Goal: Transaction & Acquisition: Purchase product/service

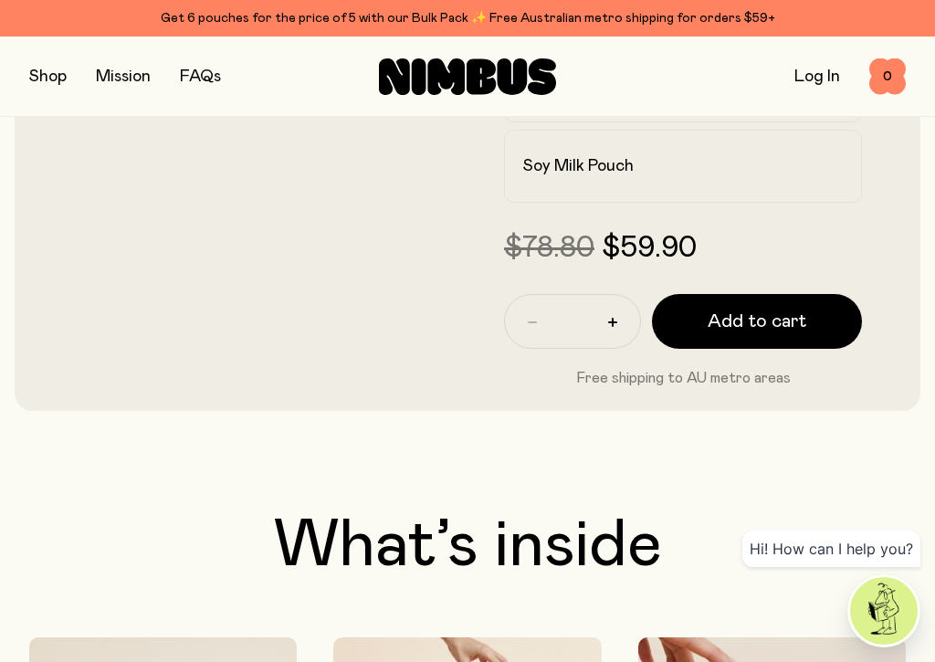
scroll to position [666, 0]
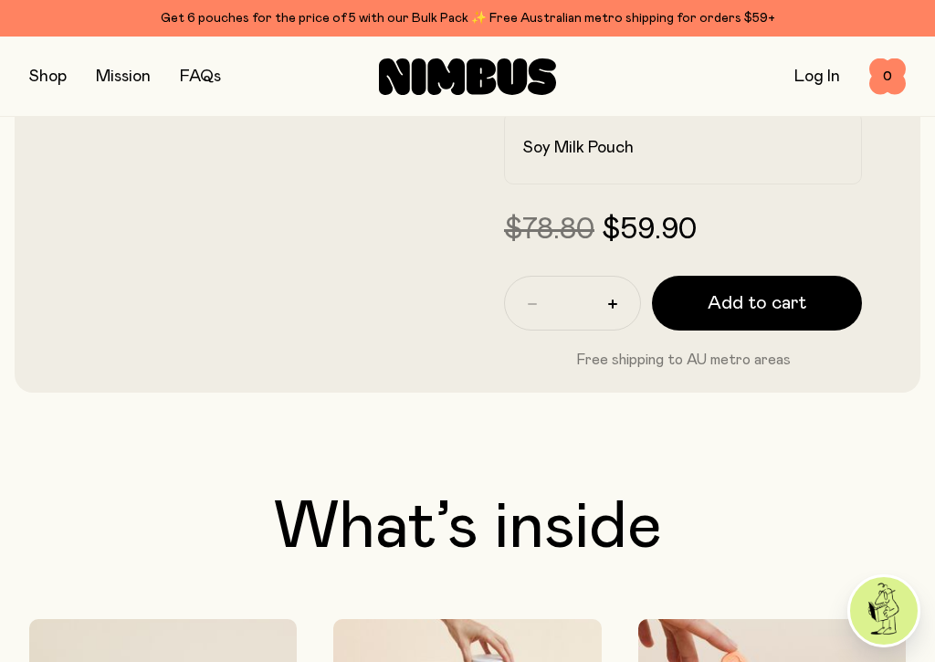
click at [765, 299] on span "Add to cart" at bounding box center [756, 303] width 99 height 26
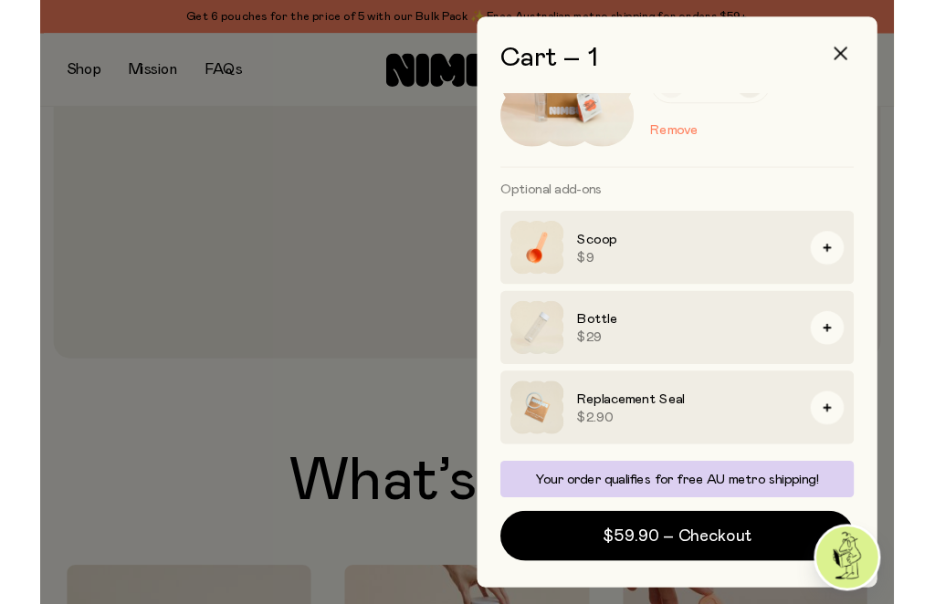
scroll to position [110, 0]
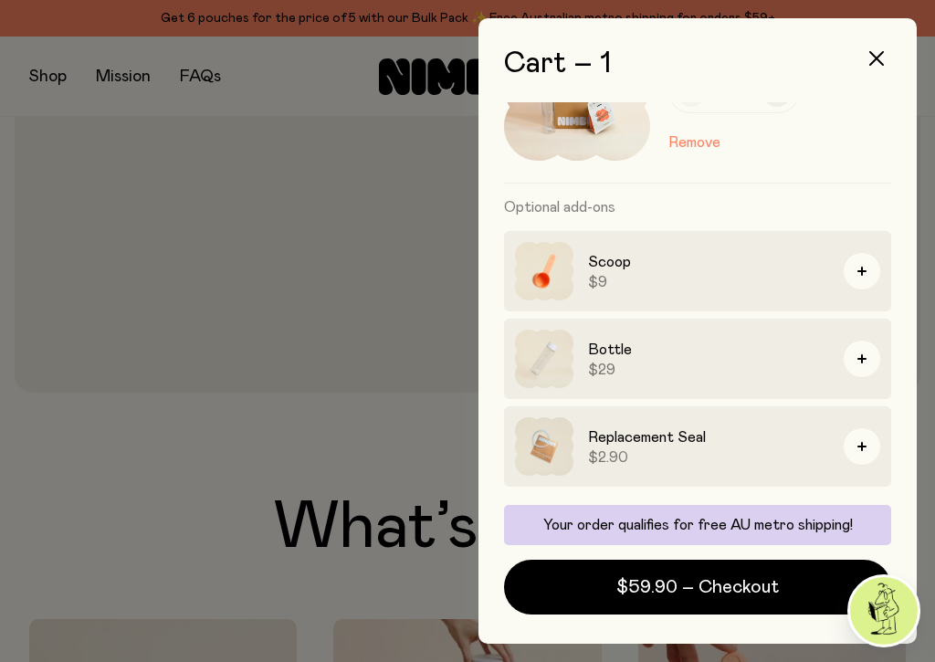
click at [816, 590] on button "$59.90 – Checkout" at bounding box center [697, 587] width 387 height 55
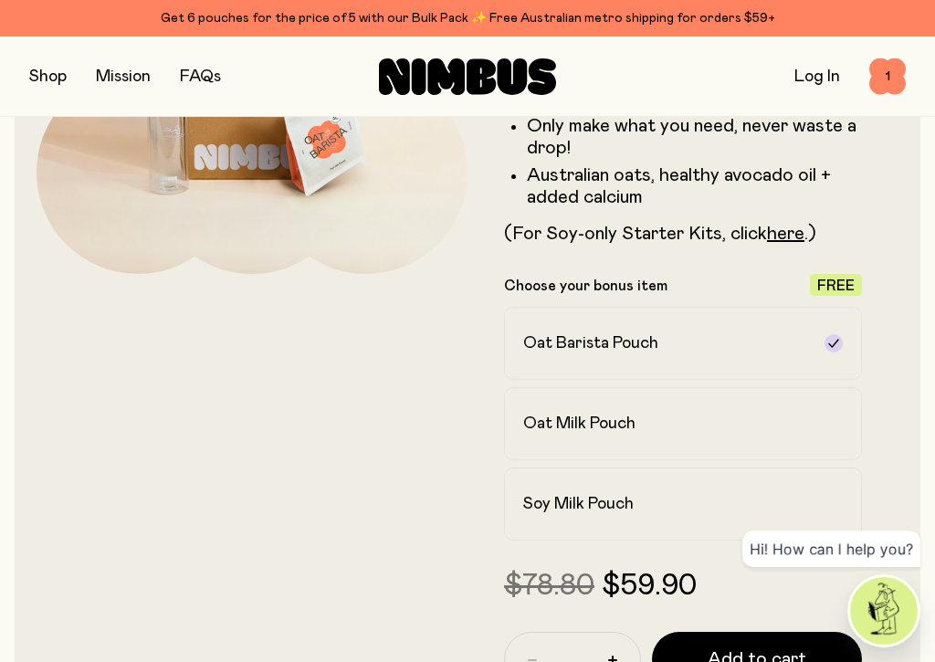
scroll to position [312, 0]
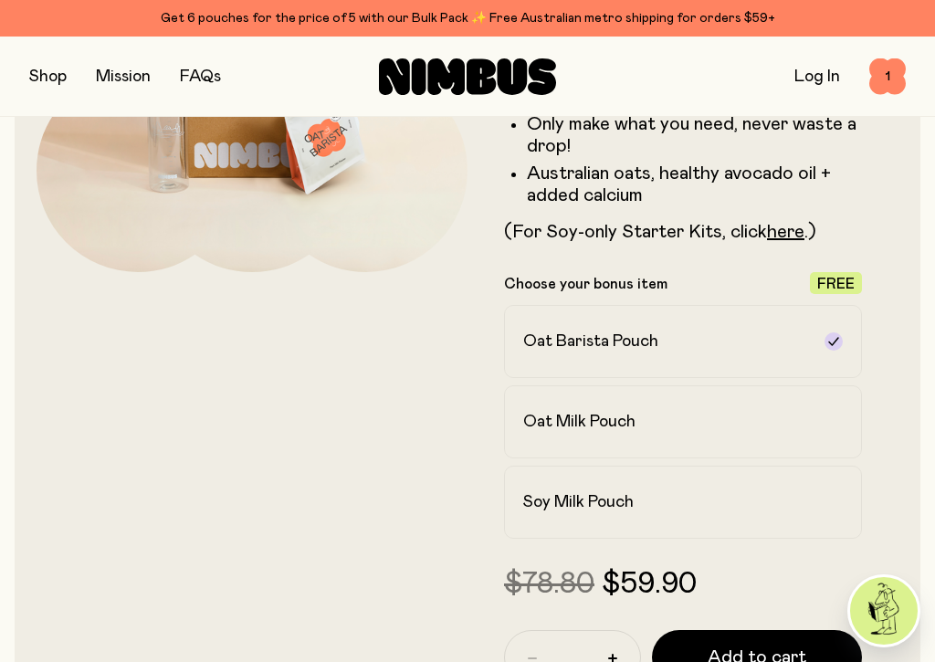
click at [897, 77] on span "1" at bounding box center [887, 76] width 37 height 37
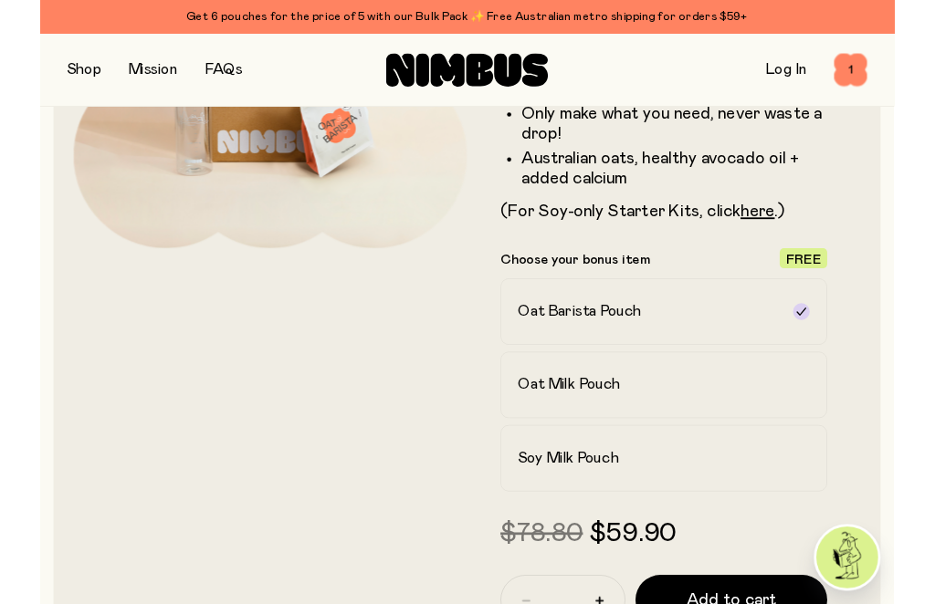
scroll to position [0, 0]
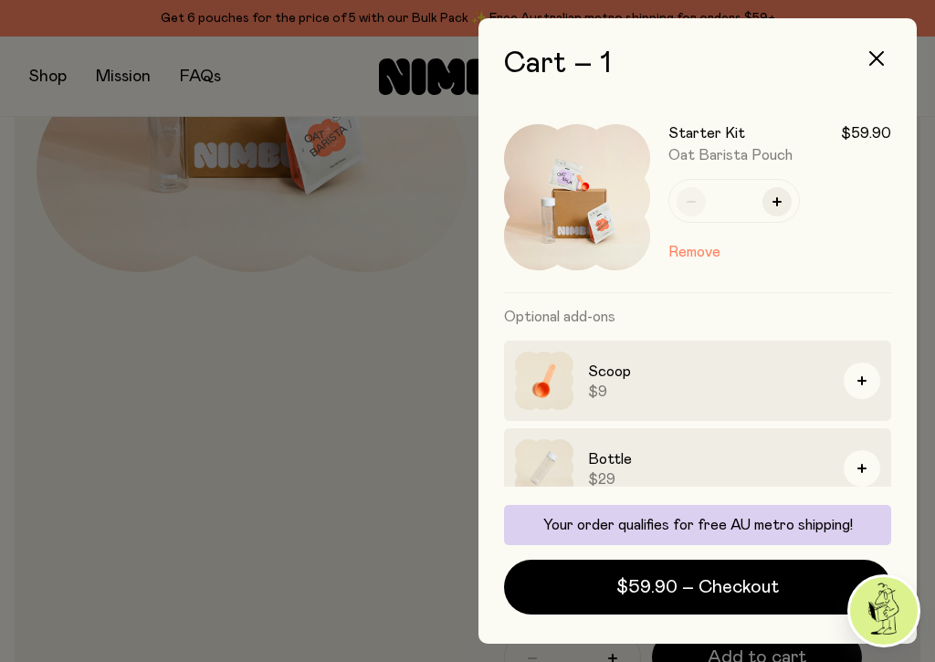
click at [747, 584] on span "$59.90 – Checkout" at bounding box center [697, 587] width 162 height 26
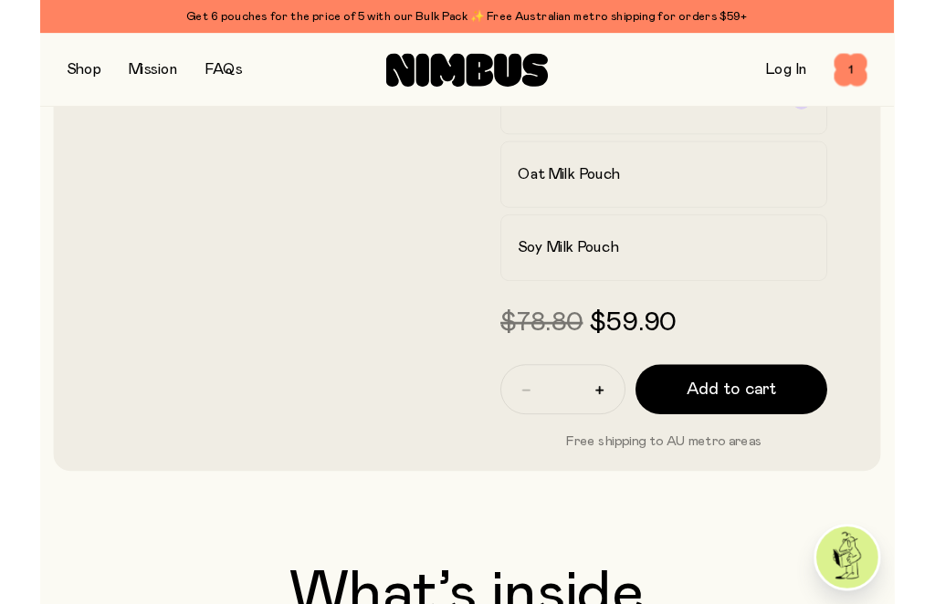
scroll to position [539, 0]
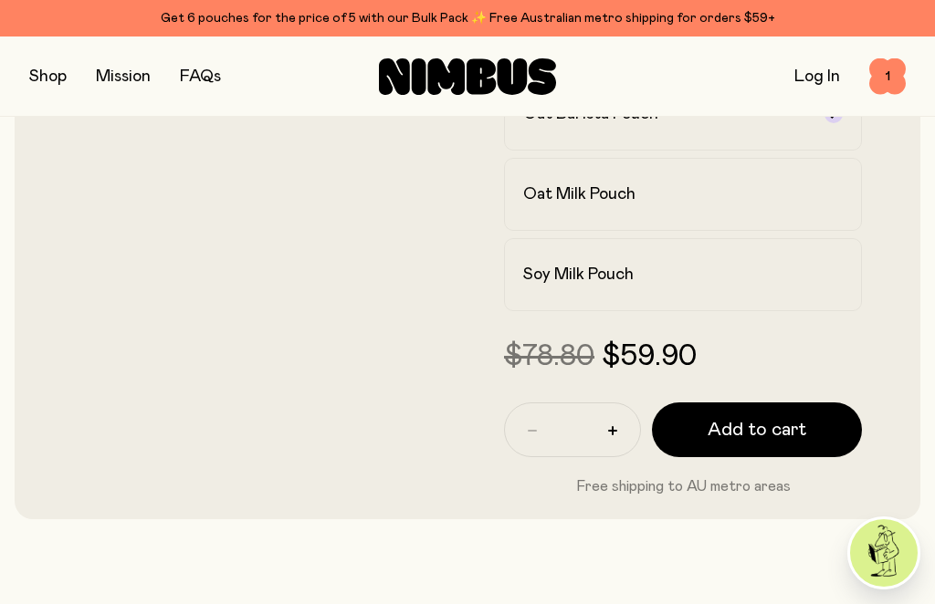
click at [756, 430] on span "Add to cart" at bounding box center [756, 430] width 99 height 26
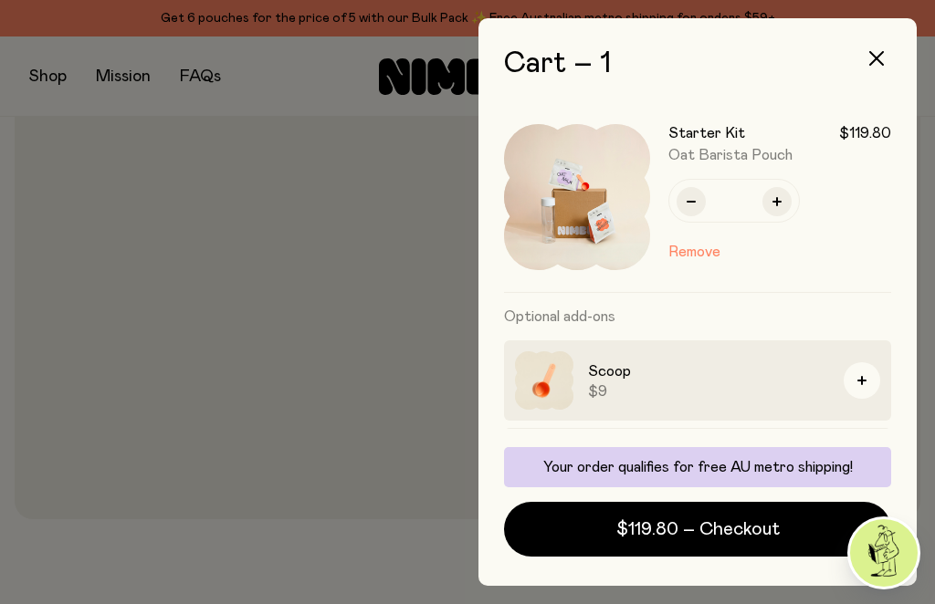
click at [686, 203] on button "button" at bounding box center [690, 201] width 29 height 29
type input "*"
click at [744, 525] on span "$59.90 – Checkout" at bounding box center [697, 530] width 162 height 26
